Goal: Task Accomplishment & Management: Manage account settings

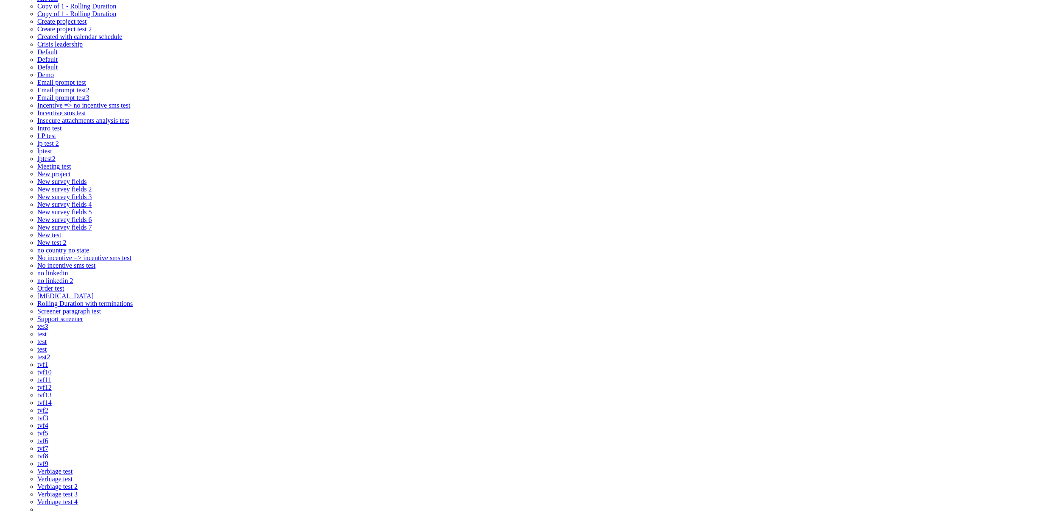
scroll to position [128, 0]
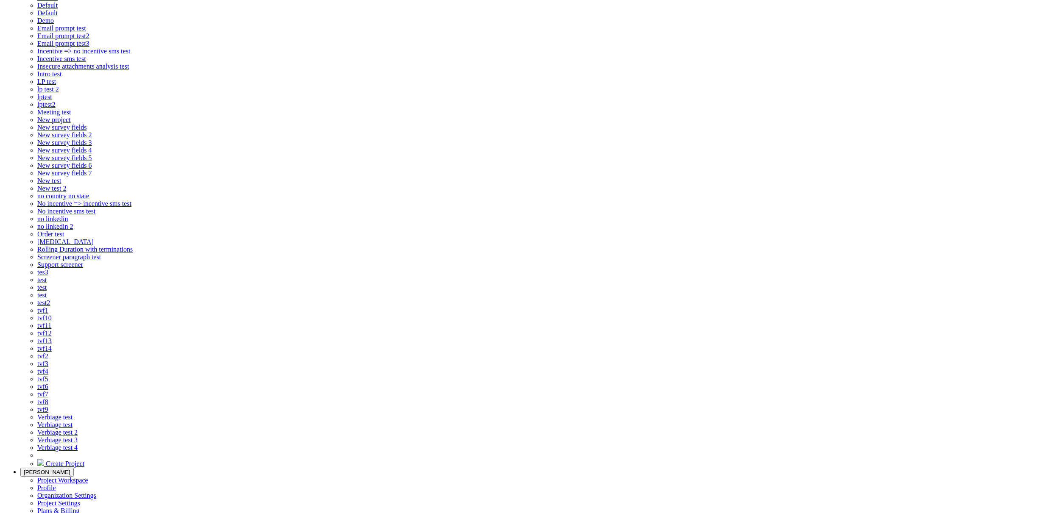
paste input "One-on-one conversation, focus group, s"
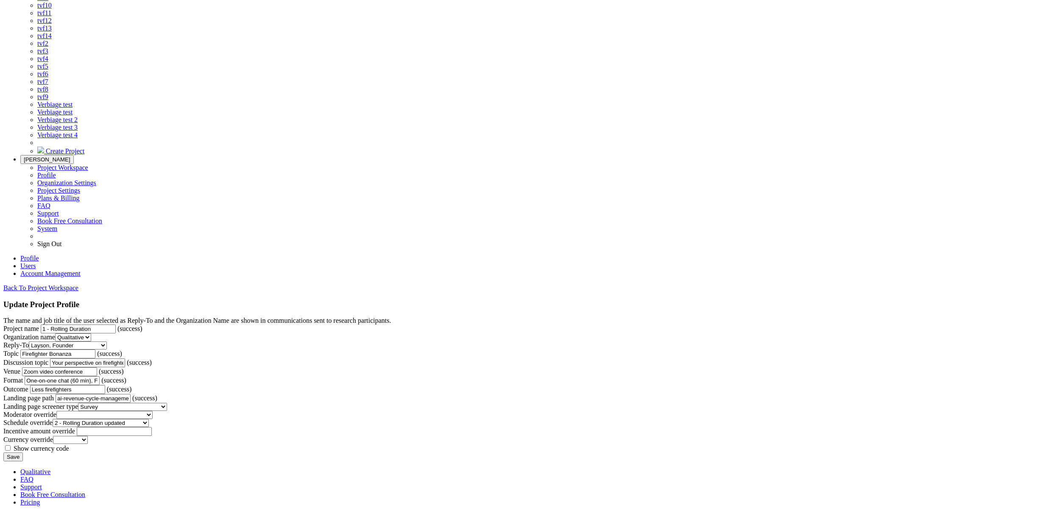
scroll to position [491, 0]
type input "One-on-one chat (60 min), Focus group (60 min), Survey (30 min)"
click at [23, 453] on input "Save" at bounding box center [13, 457] width 20 height 9
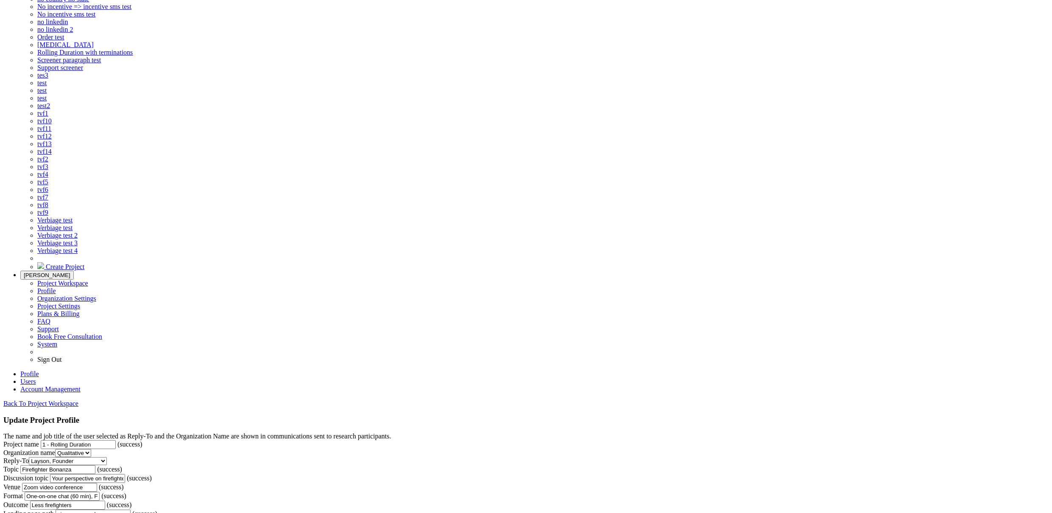
scroll to position [340, 0]
click at [131, 507] on input "ai-revenue-cycle-management" at bounding box center [93, 511] width 75 height 9
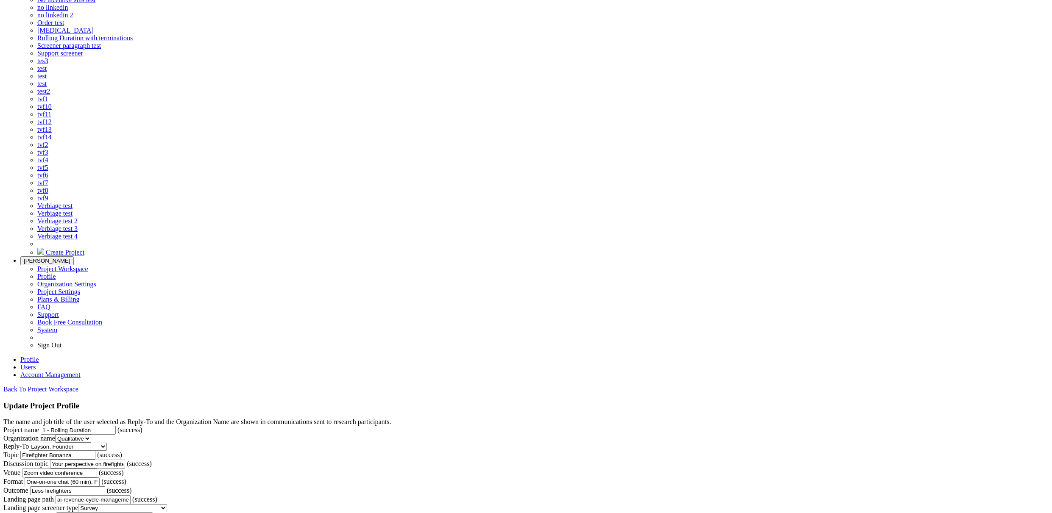
click at [137, 418] on form "The name and job title of the user selected as Reply-To and the Organization Na…" at bounding box center [525, 490] width 1045 height 145
click at [100, 478] on input "One-on-one chat (60 min), Focus group (60 min), Survey (30 min)" at bounding box center [62, 482] width 75 height 9
click at [258, 418] on form "The name and job title of the user selected as Reply-To and the Organization Na…" at bounding box center [525, 490] width 1045 height 145
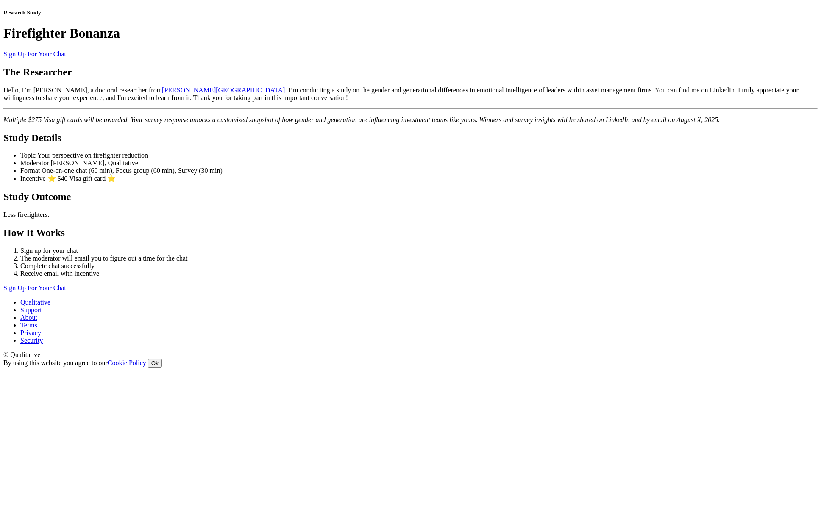
scroll to position [123, 0]
